Goal: Task Accomplishment & Management: Manage account settings

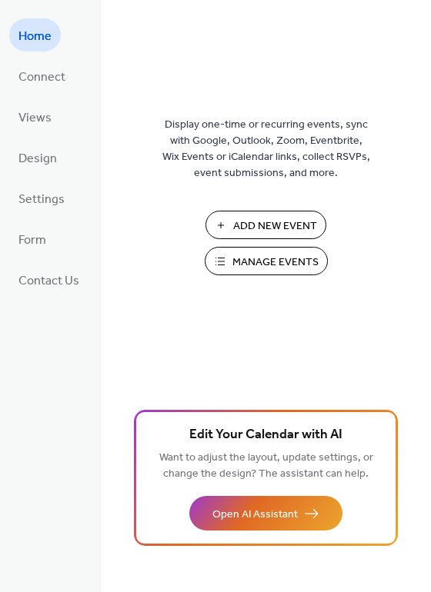
click at [246, 265] on span "Manage Events" at bounding box center [275, 263] width 86 height 16
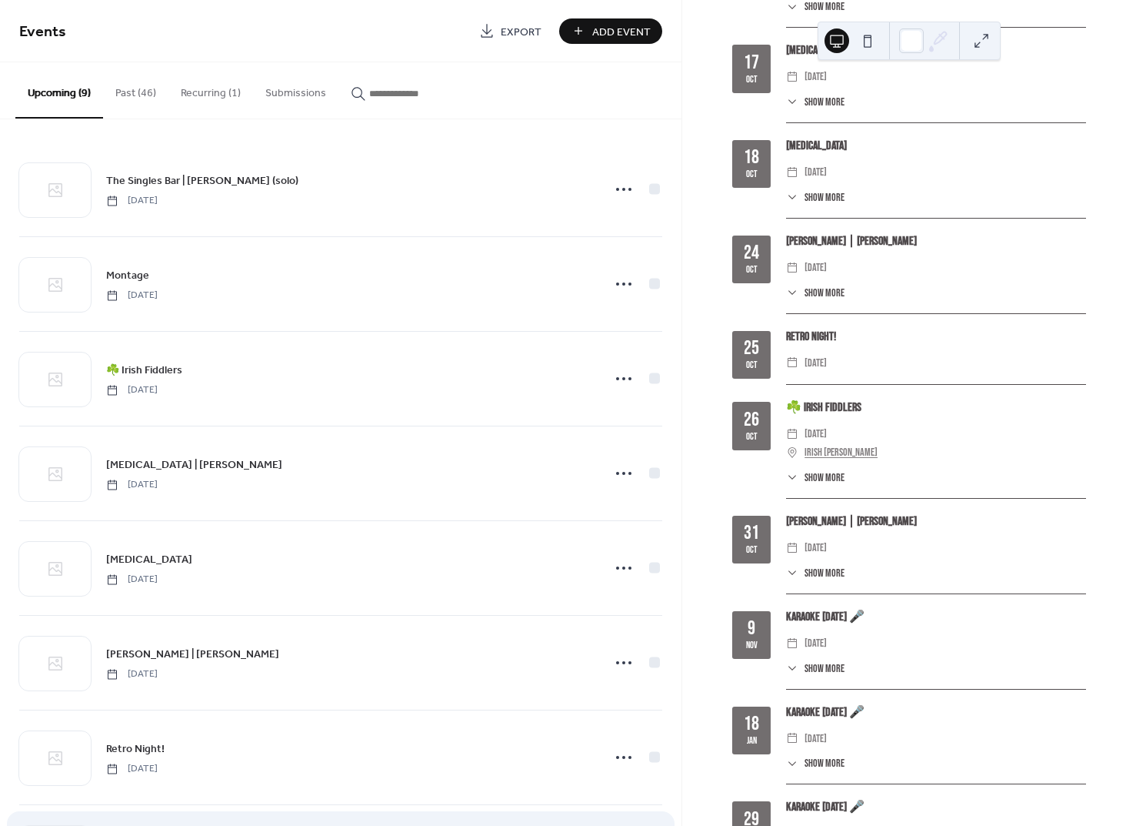
scroll to position [191, 0]
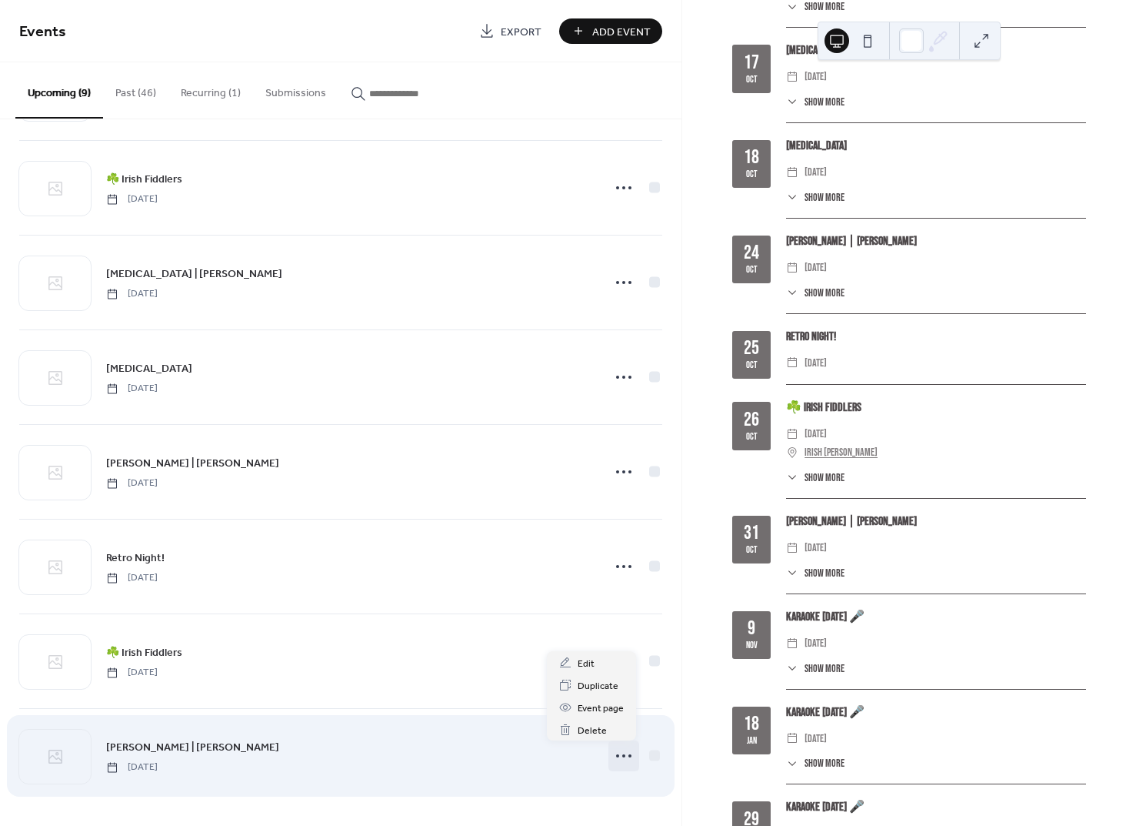
click at [615, 758] on icon at bounding box center [624, 755] width 25 height 25
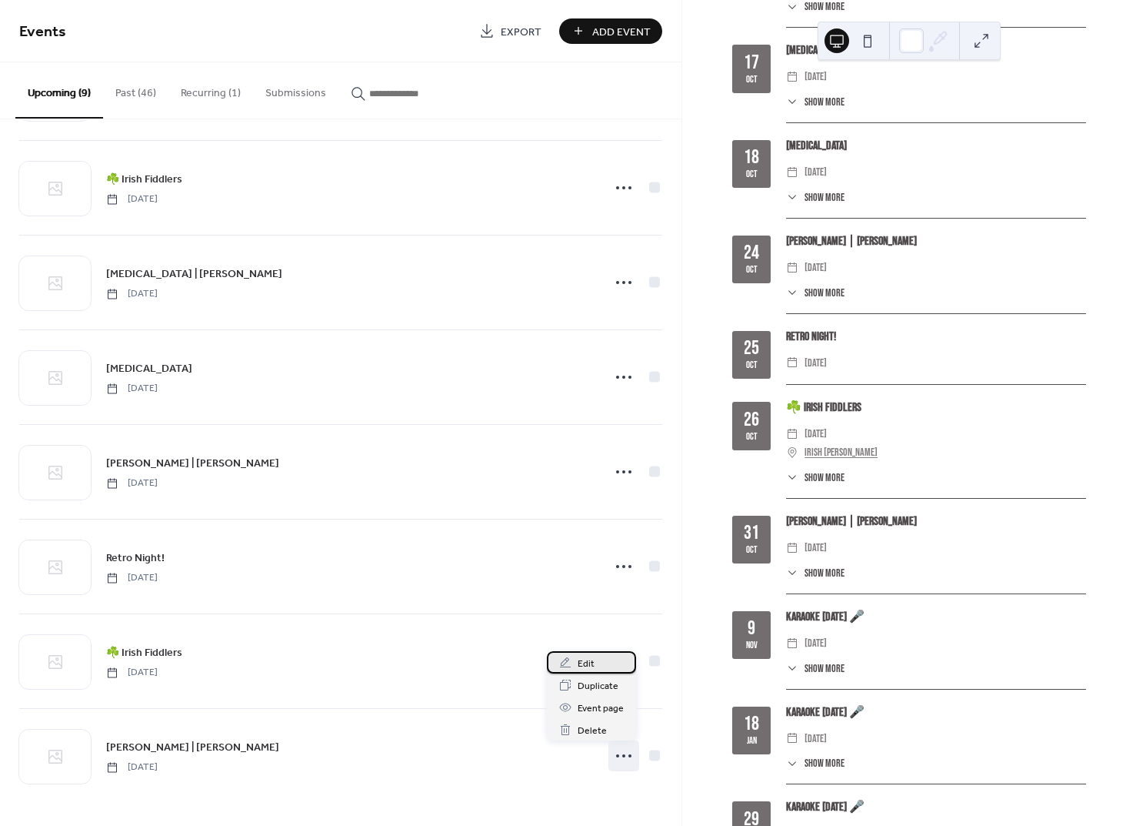
click at [595, 660] on div "Edit" at bounding box center [591, 662] width 89 height 22
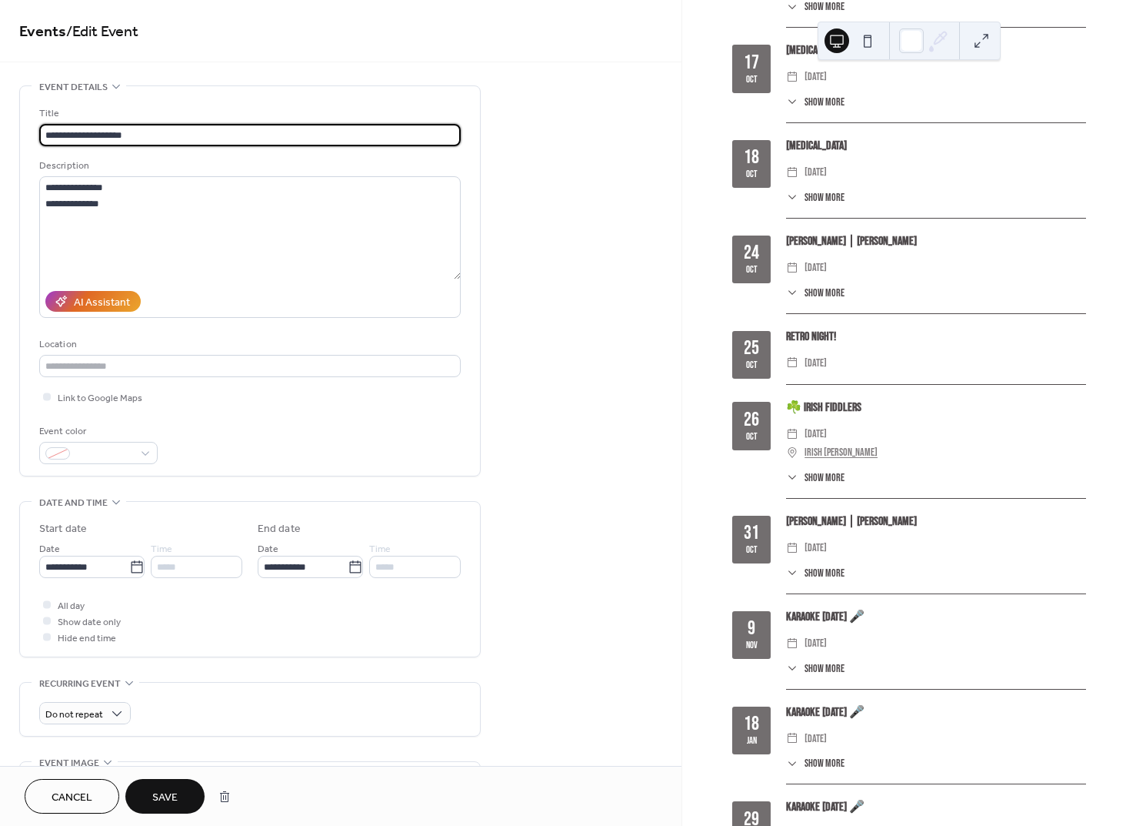
type input "**********"
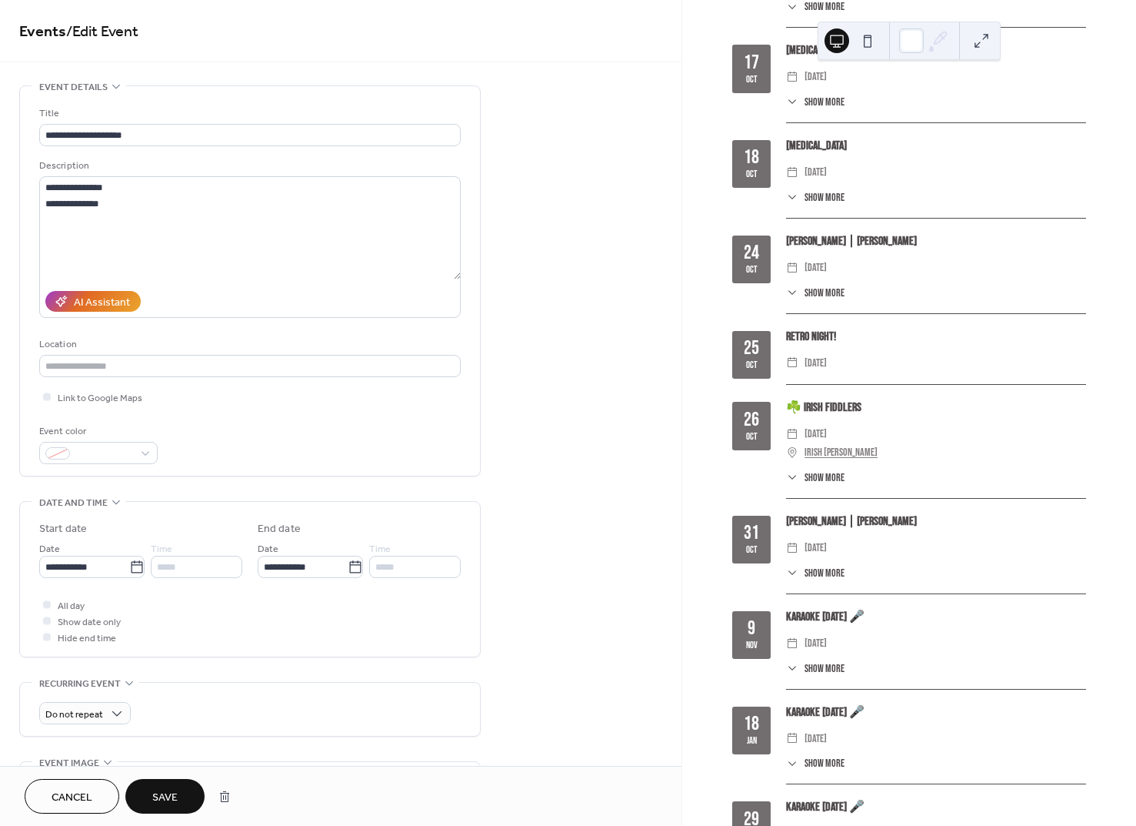
click at [165, 789] on span "Save" at bounding box center [164, 797] width 25 height 16
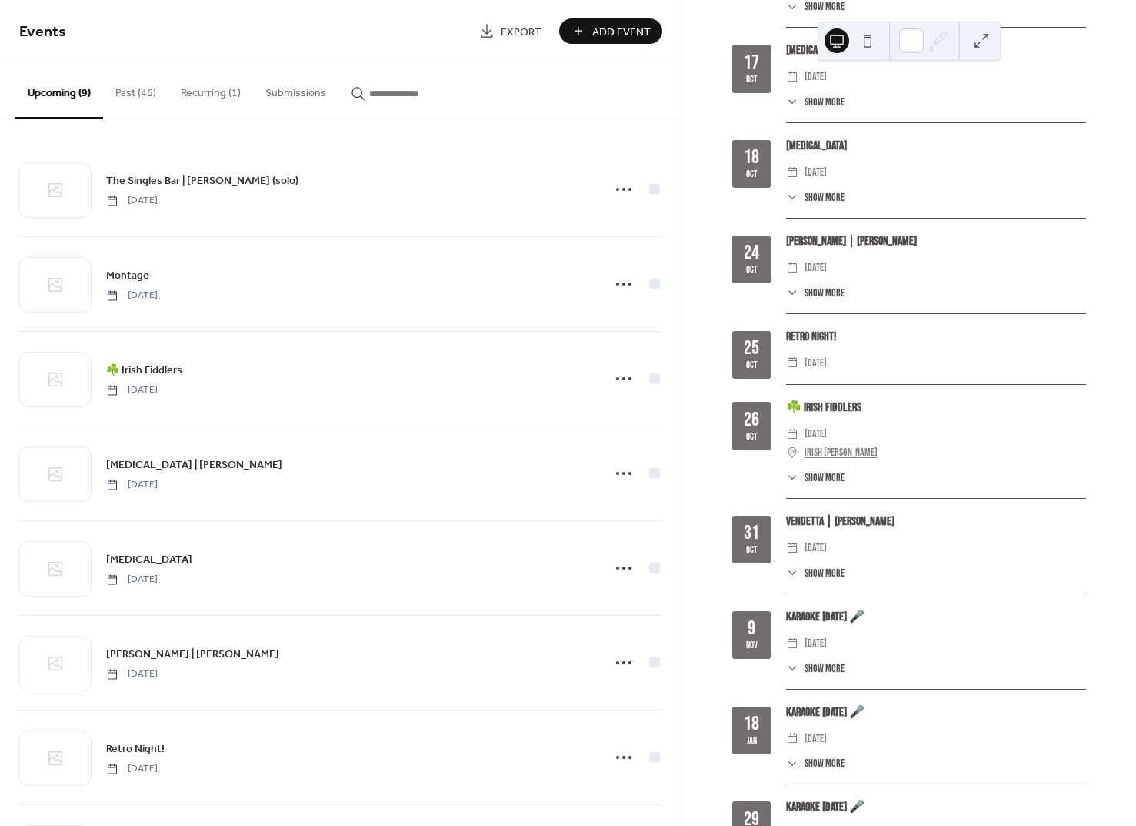
scroll to position [191, 0]
